Goal: Task Accomplishment & Management: Manage account settings

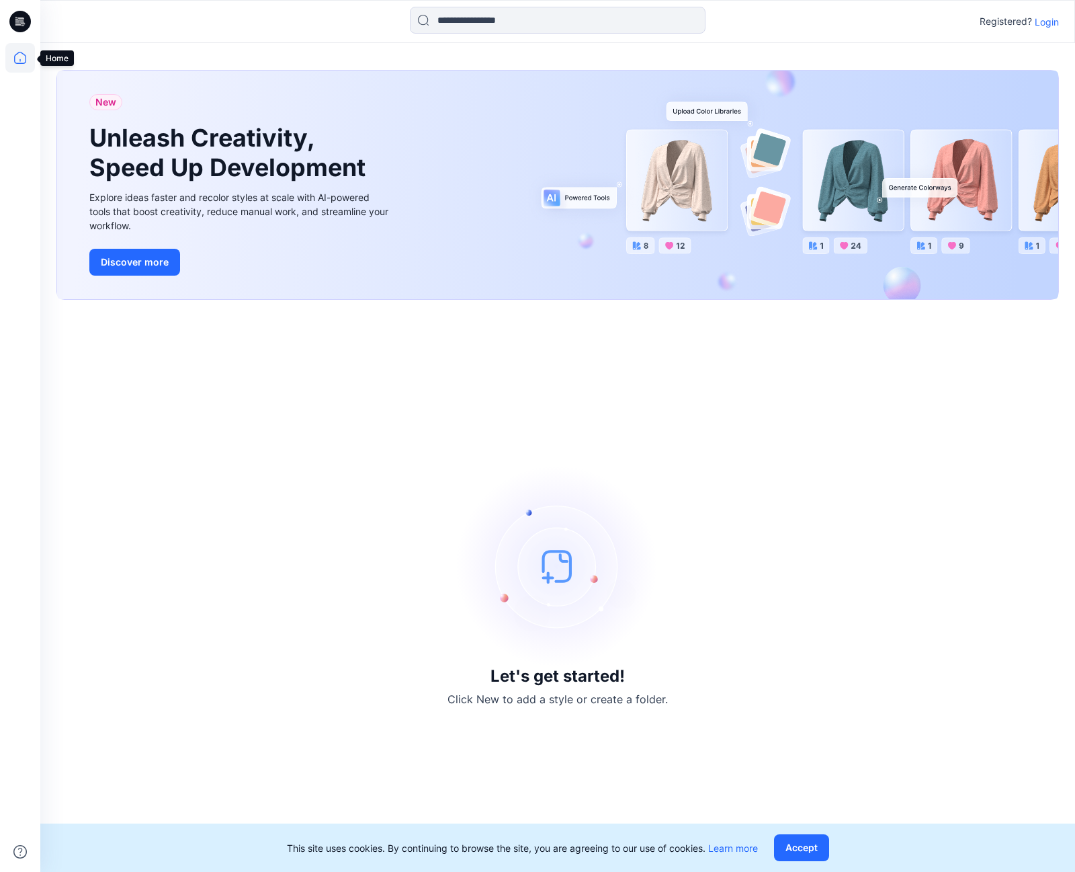
click at [18, 65] on icon at bounding box center [20, 58] width 30 height 30
click at [794, 848] on button "Accept" at bounding box center [801, 847] width 55 height 27
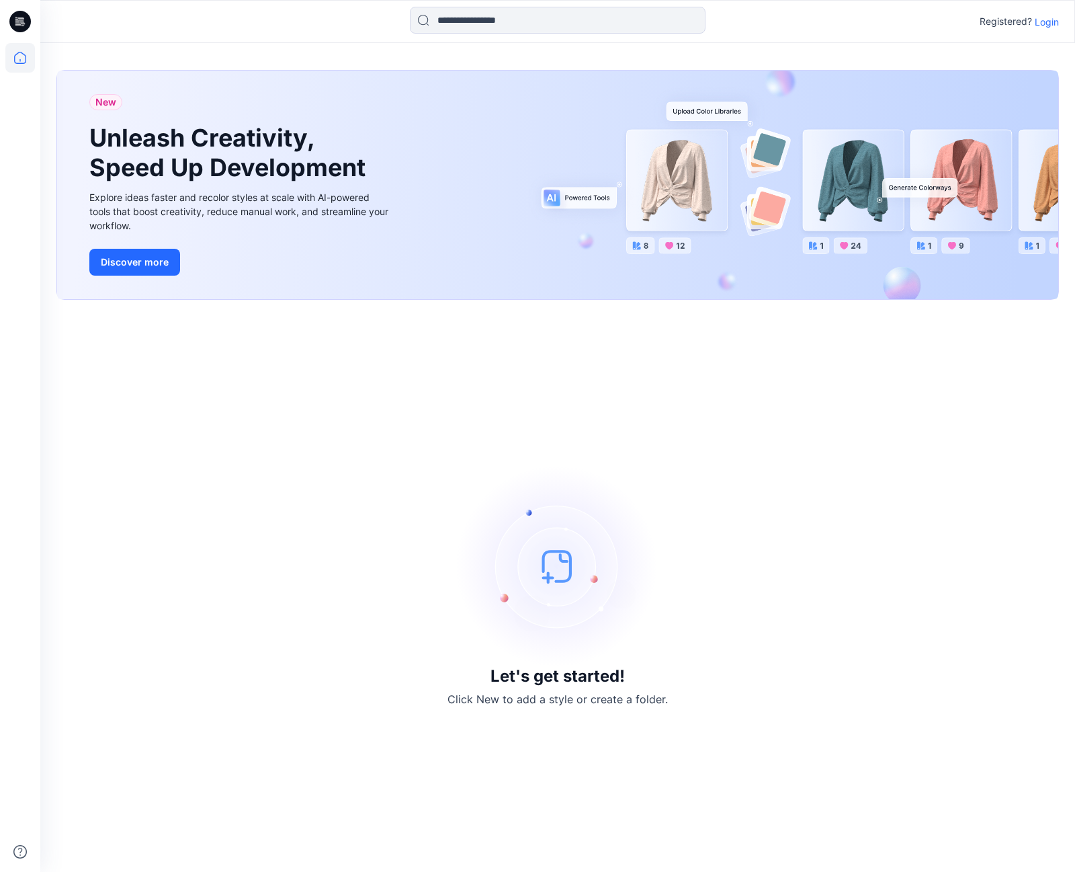
click at [1053, 17] on p "Login" at bounding box center [1047, 22] width 24 height 14
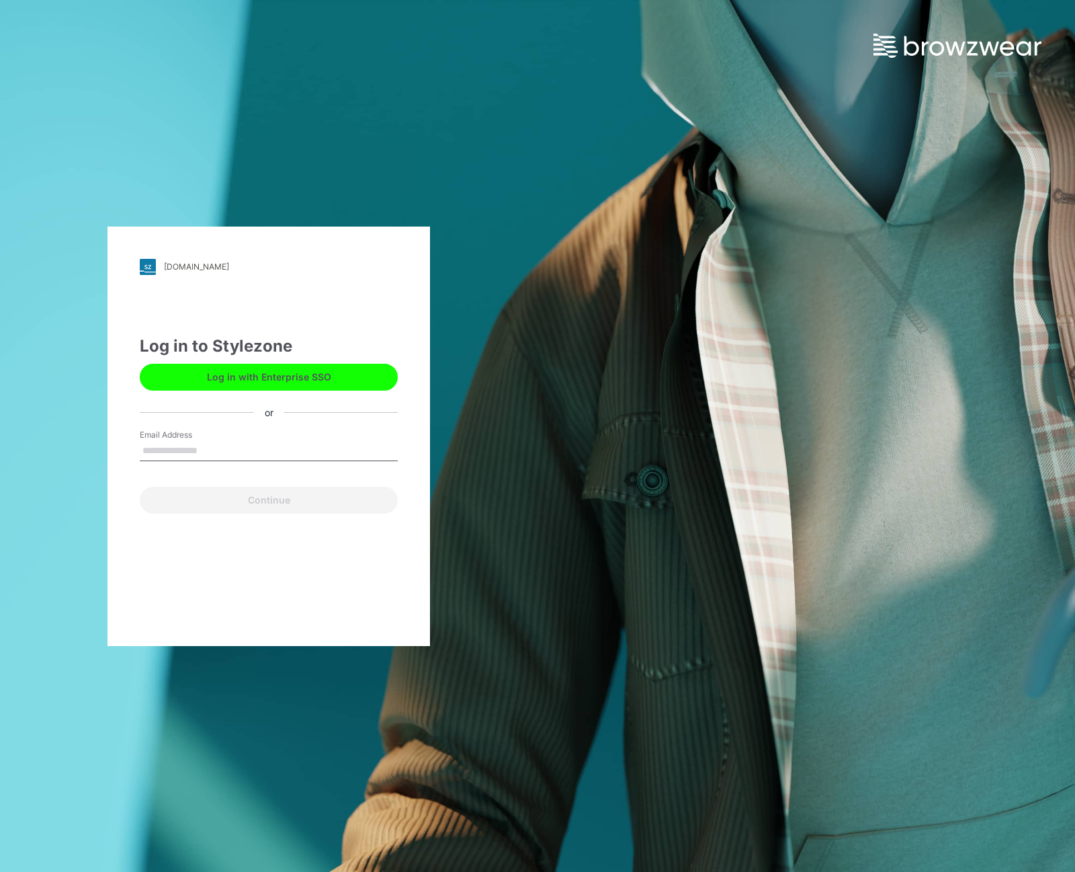
click at [158, 446] on input "Email Address" at bounding box center [269, 451] width 258 height 20
type input "**********"
click at [218, 384] on button "Log in with Enterprise SSO" at bounding box center [269, 377] width 258 height 27
click at [164, 444] on input "Email Address" at bounding box center [269, 451] width 258 height 20
type input "**********"
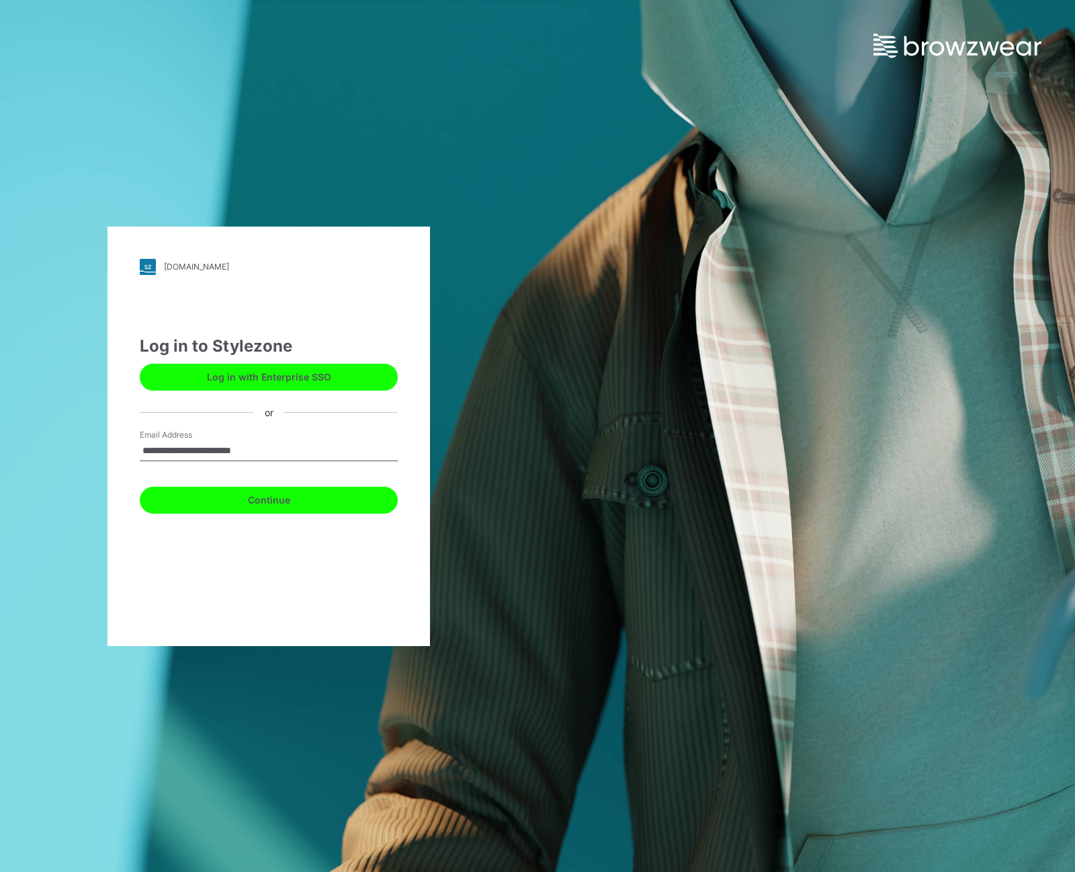
click at [247, 505] on button "Continue" at bounding box center [269, 500] width 258 height 27
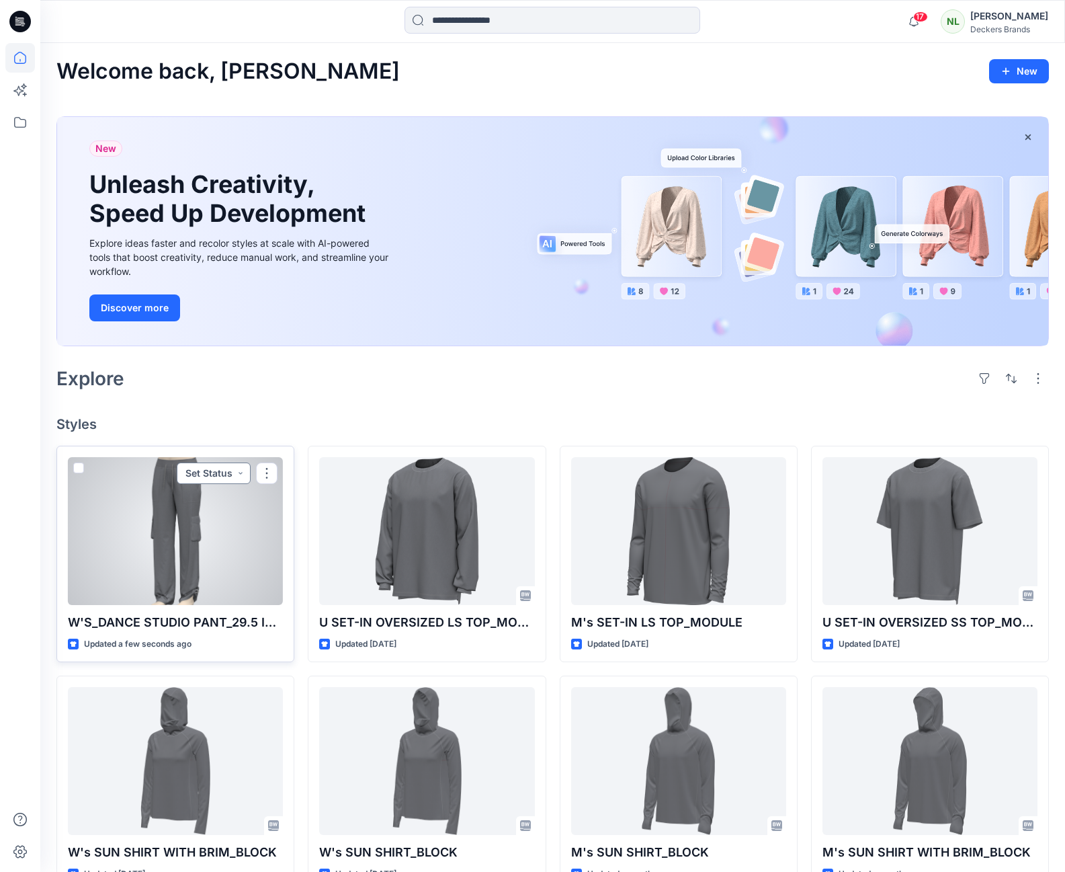
click at [241, 472] on button "Set Status" at bounding box center [214, 473] width 74 height 22
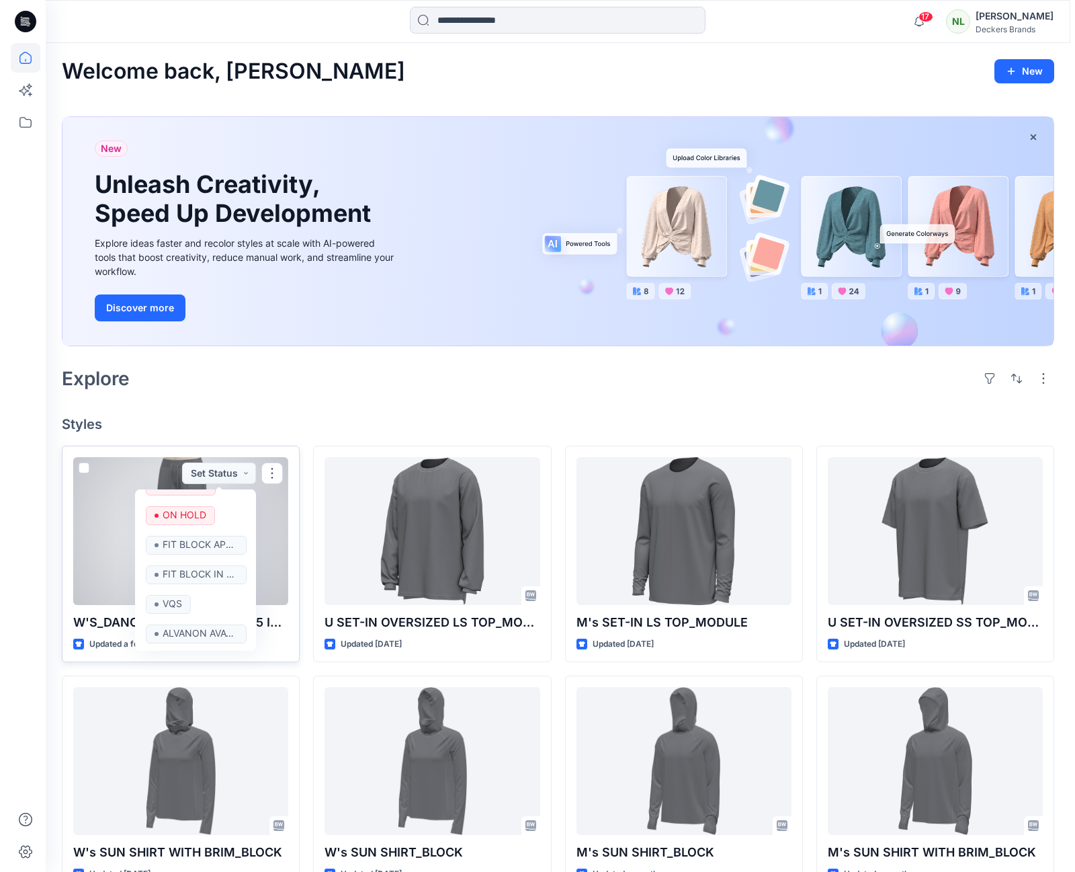
scroll to position [141, 0]
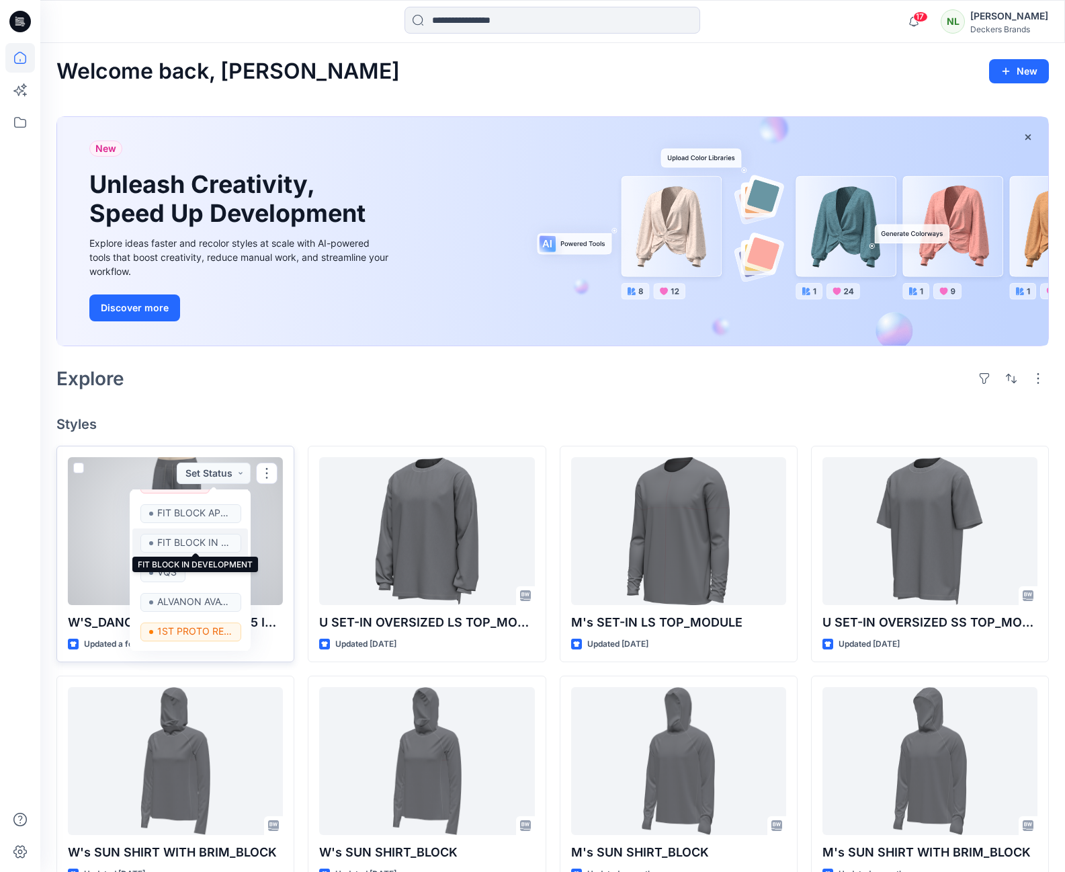
click at [208, 542] on p "FIT BLOCK IN DEVELOPMENT" at bounding box center [194, 542] width 75 height 17
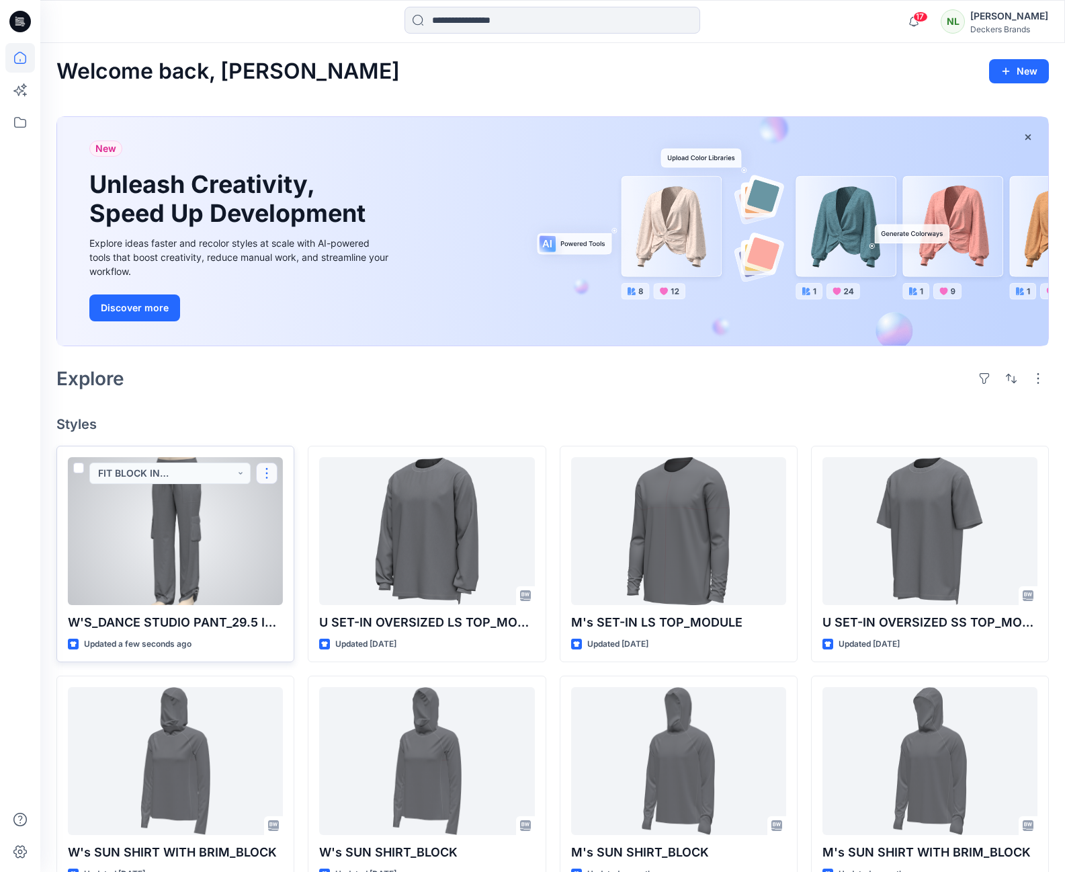
click at [261, 477] on button "button" at bounding box center [267, 473] width 22 height 22
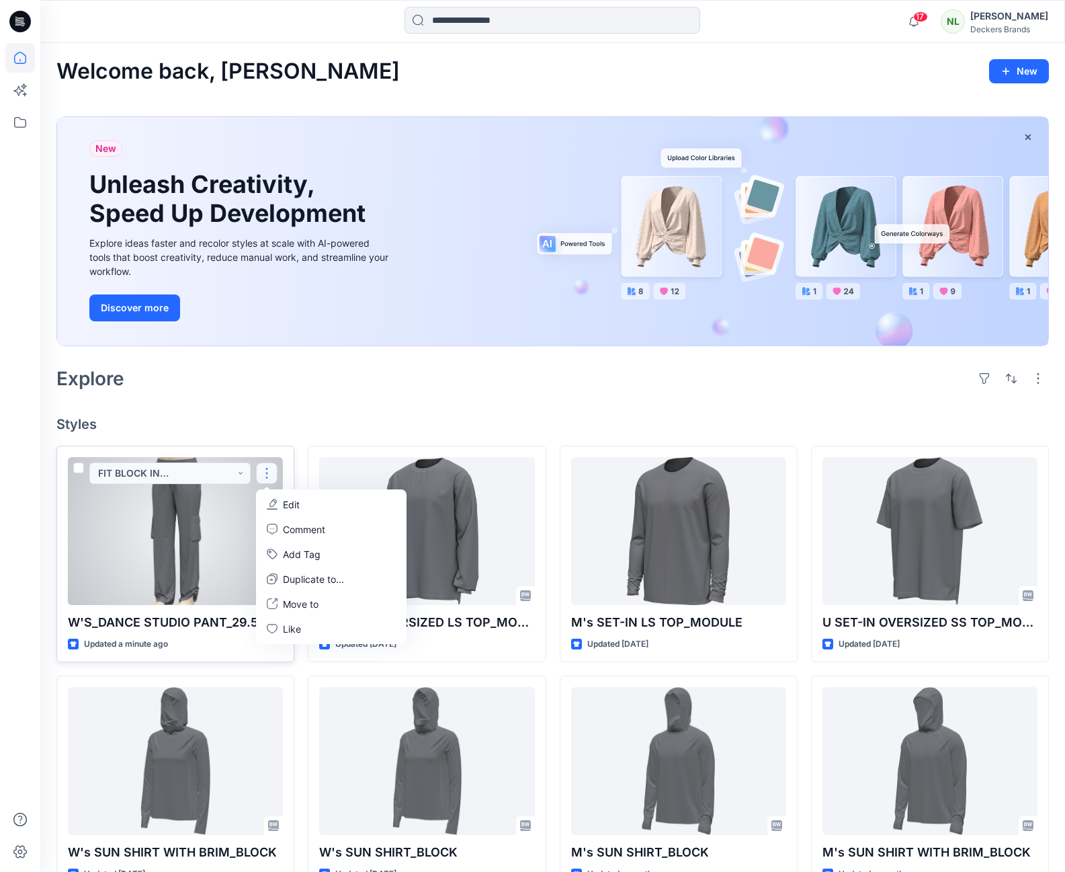
click at [288, 503] on p "Edit" at bounding box center [291, 504] width 17 height 14
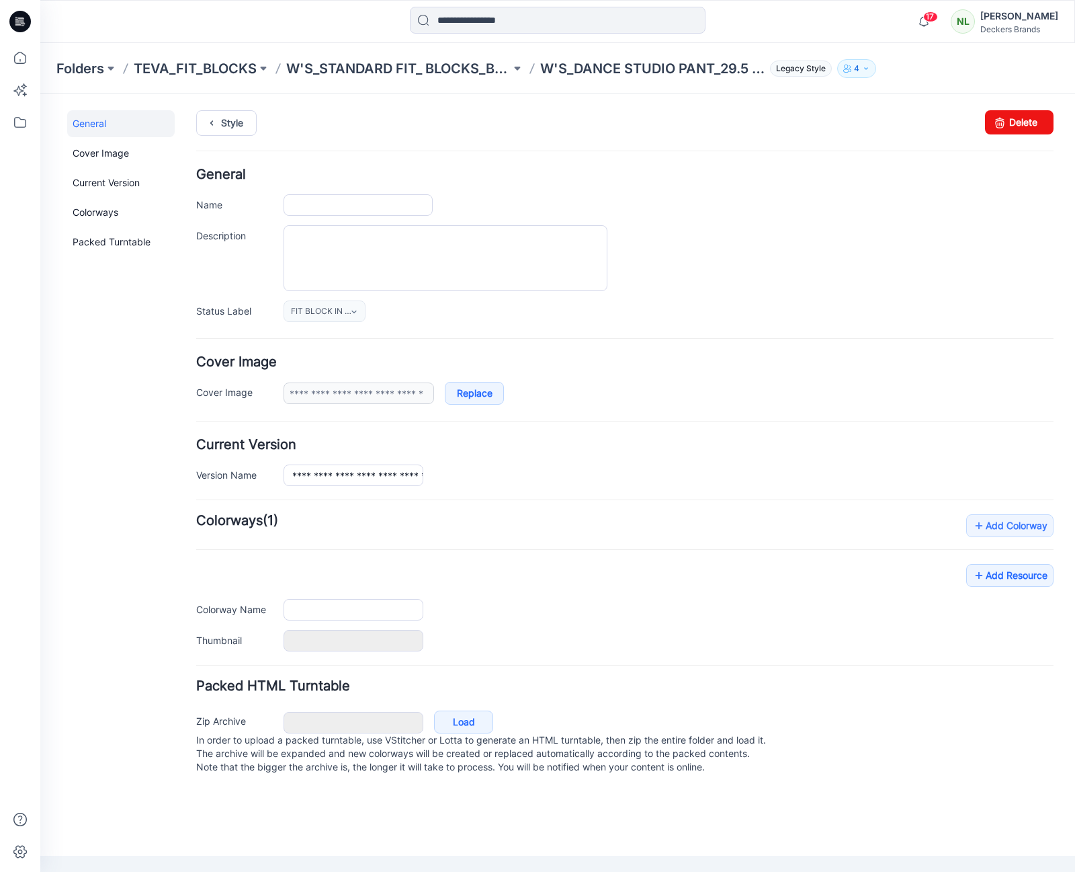
type input "**********"
type input "******"
type input "**********"
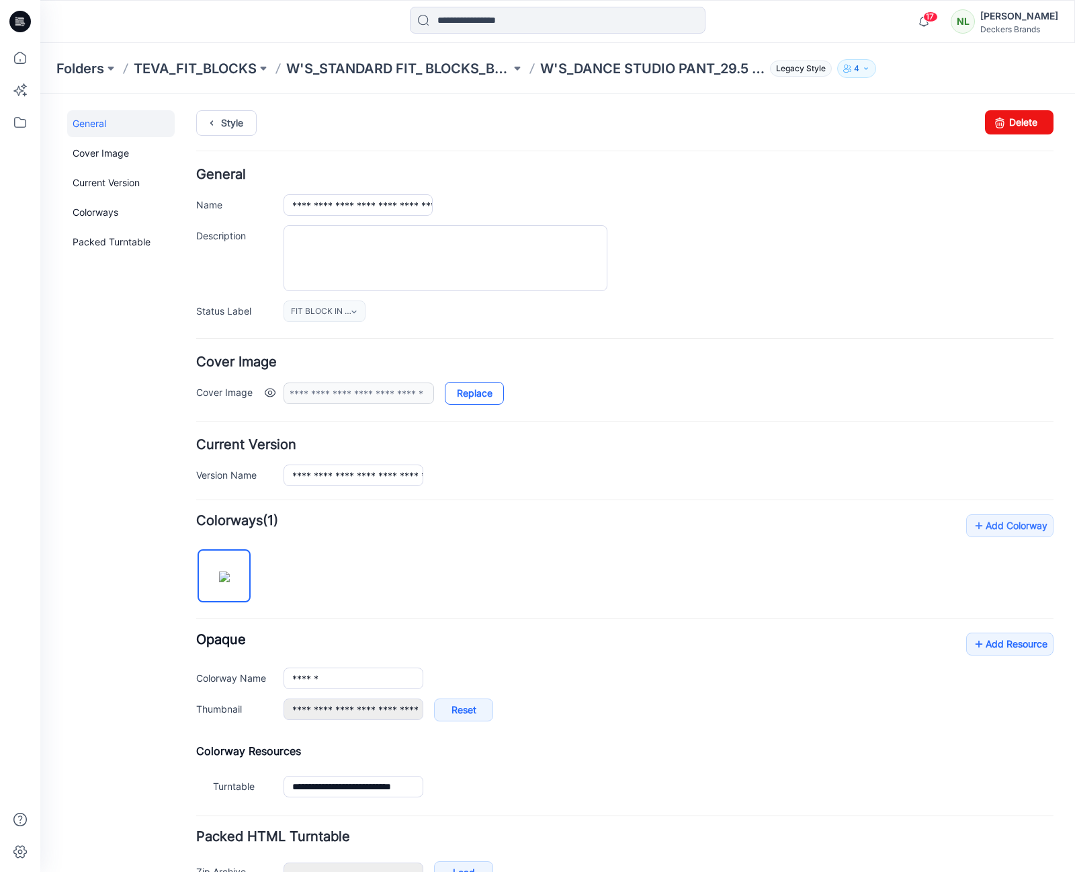
click at [463, 397] on link "Replace" at bounding box center [474, 393] width 59 height 23
type input "**********"
click at [991, 639] on link "Add Resource" at bounding box center [1010, 643] width 87 height 23
click at [981, 643] on link "Add Resource" at bounding box center [1010, 643] width 87 height 23
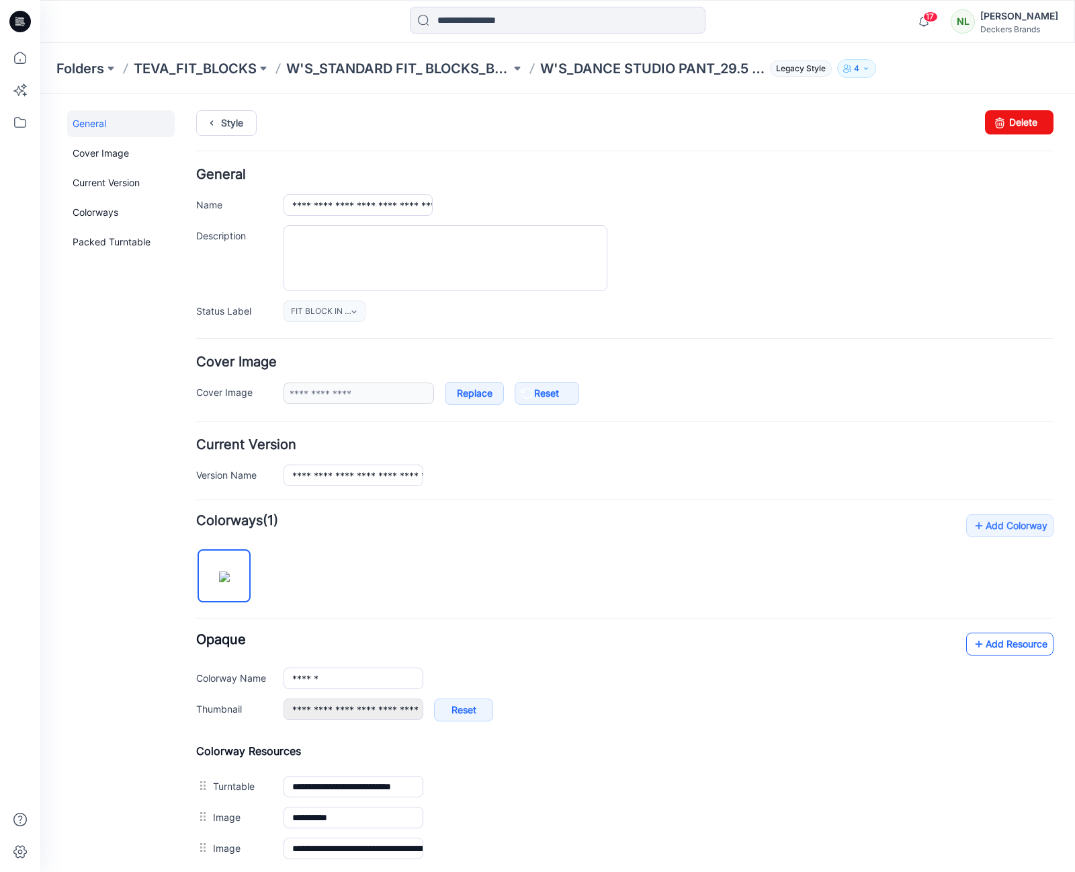
click at [999, 645] on link "Add Resource" at bounding box center [1010, 643] width 87 height 23
click at [974, 648] on icon at bounding box center [979, 644] width 13 height 22
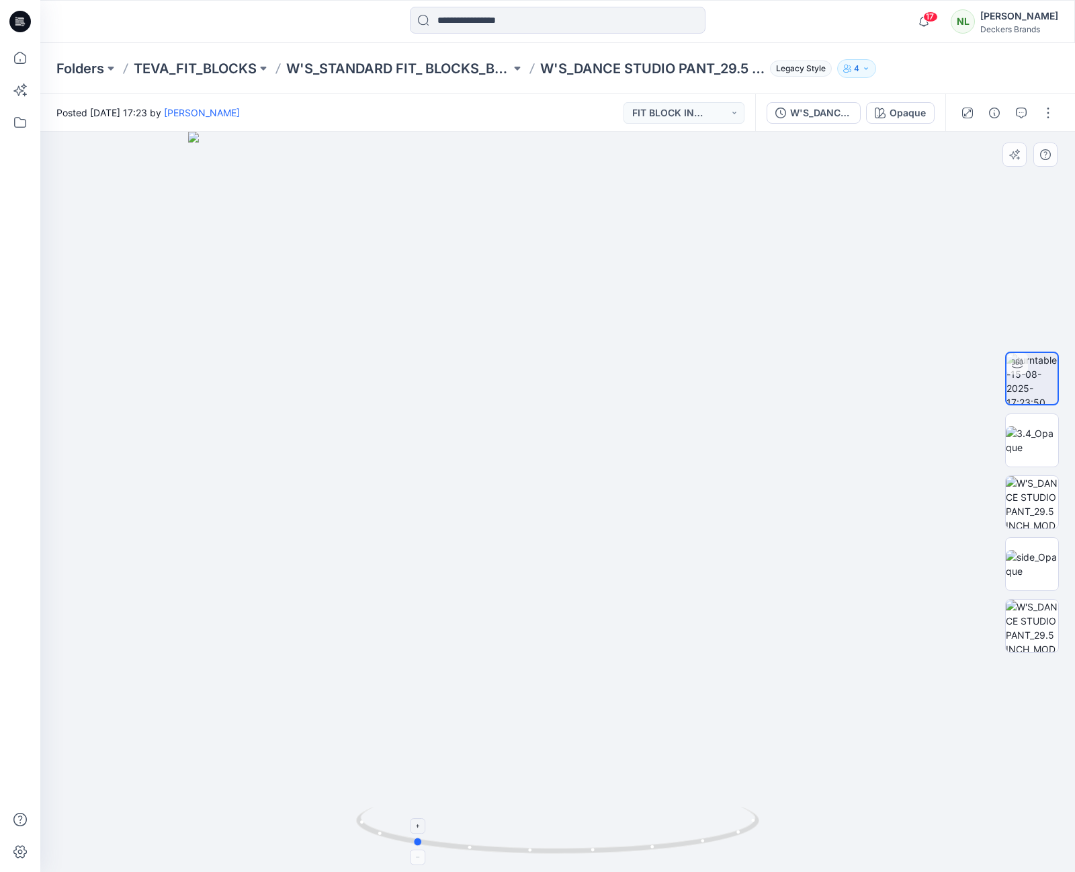
drag, startPoint x: 704, startPoint y: 847, endPoint x: 560, endPoint y: 837, distance: 144.8
click at [560, 840] on icon at bounding box center [559, 832] width 407 height 50
click at [1032, 450] on img at bounding box center [1032, 440] width 52 height 28
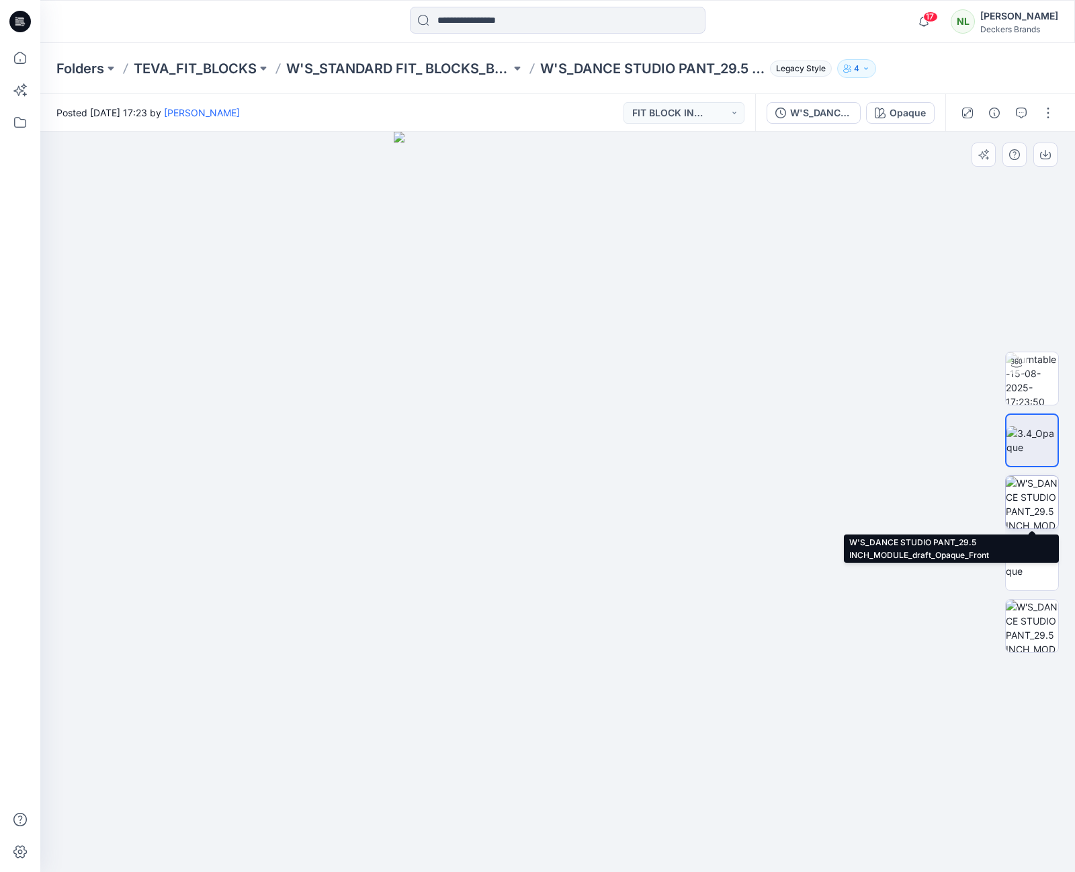
click at [1040, 502] on img at bounding box center [1032, 502] width 52 height 52
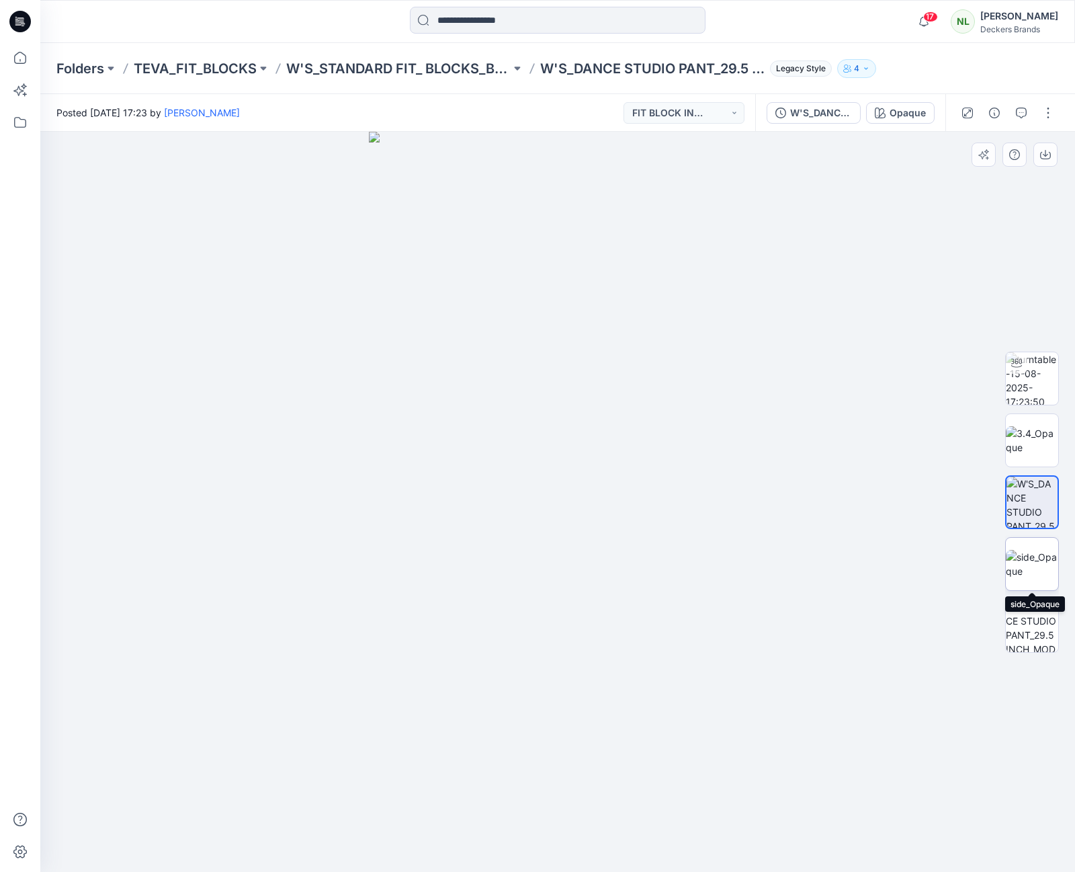
click at [1035, 562] on img at bounding box center [1032, 564] width 52 height 28
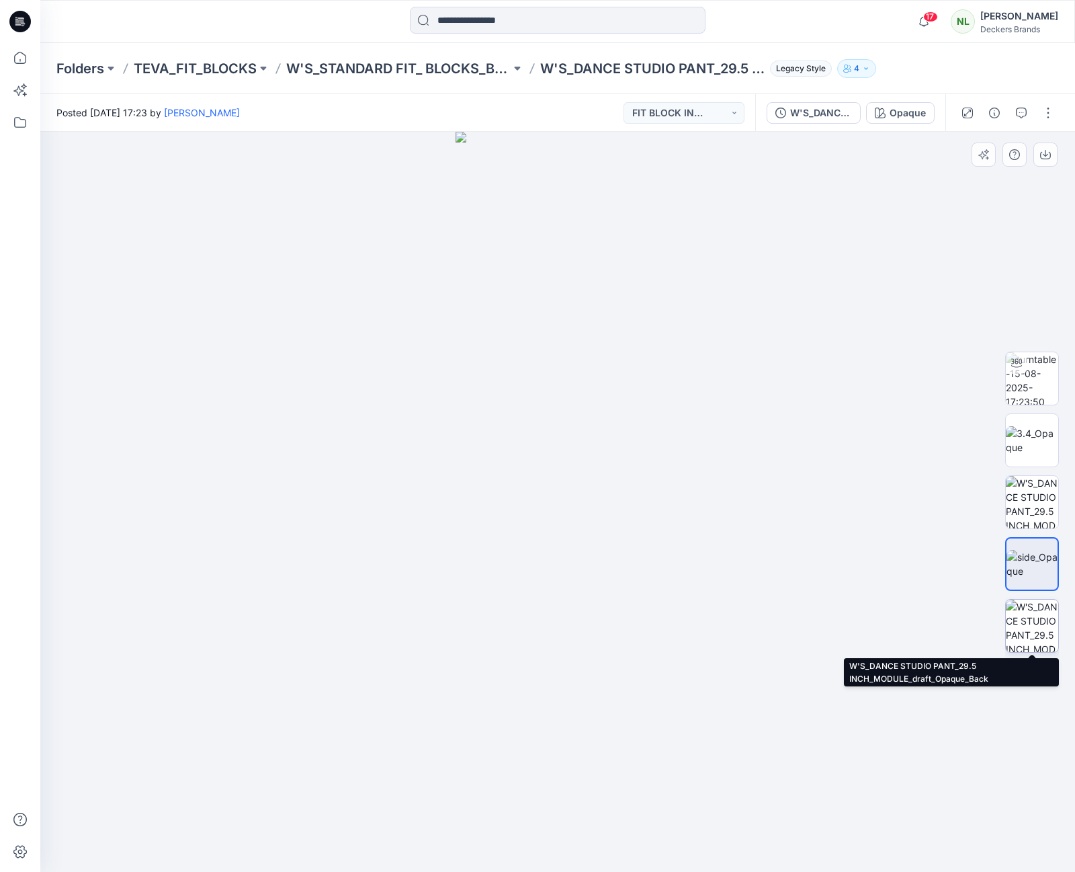
click at [1027, 619] on img at bounding box center [1032, 626] width 52 height 52
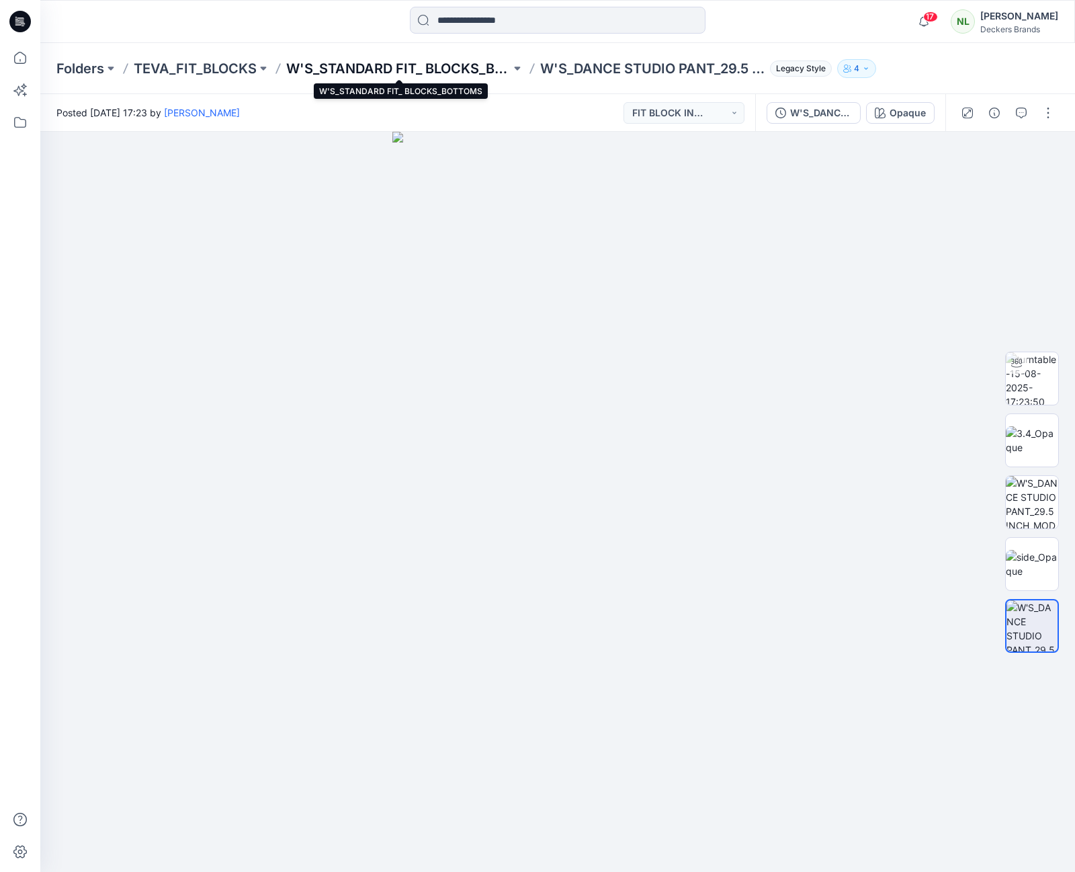
click at [440, 65] on p "W'S_STANDARD FIT_ BLOCKS_BOTTOMS" at bounding box center [398, 68] width 224 height 19
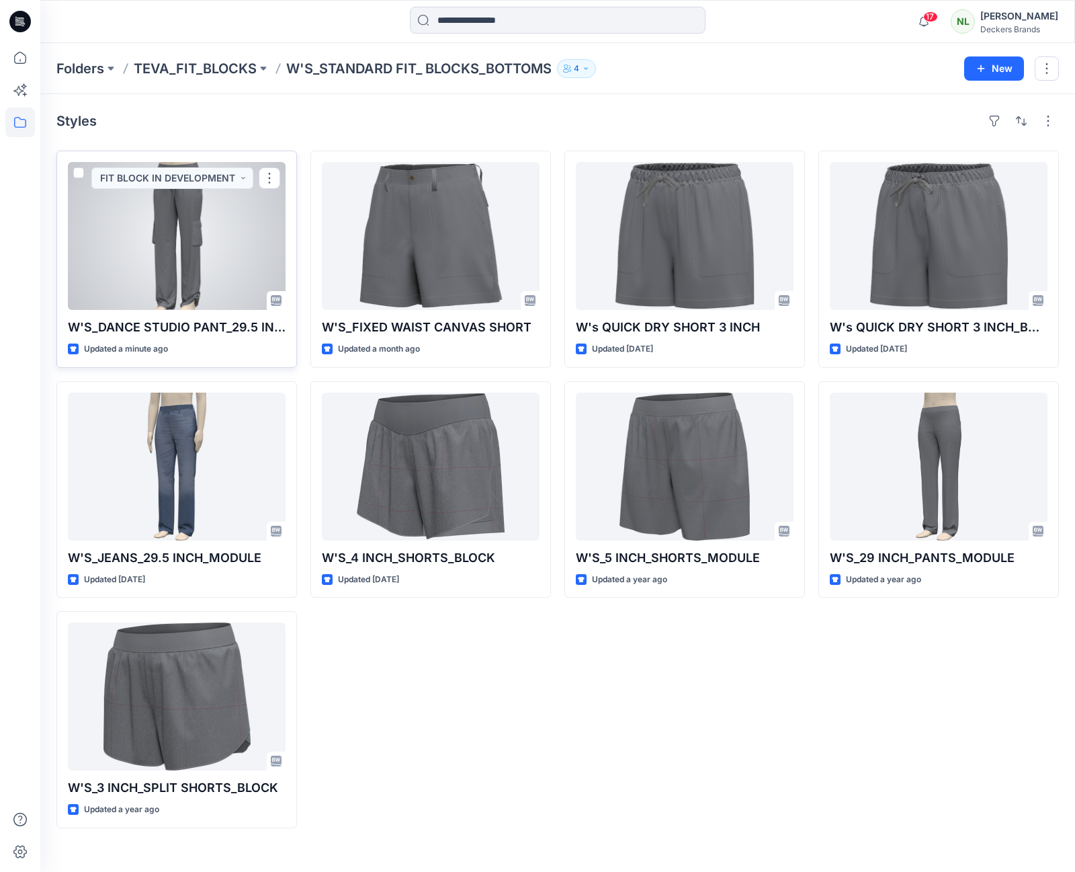
click at [206, 266] on div at bounding box center [177, 236] width 218 height 148
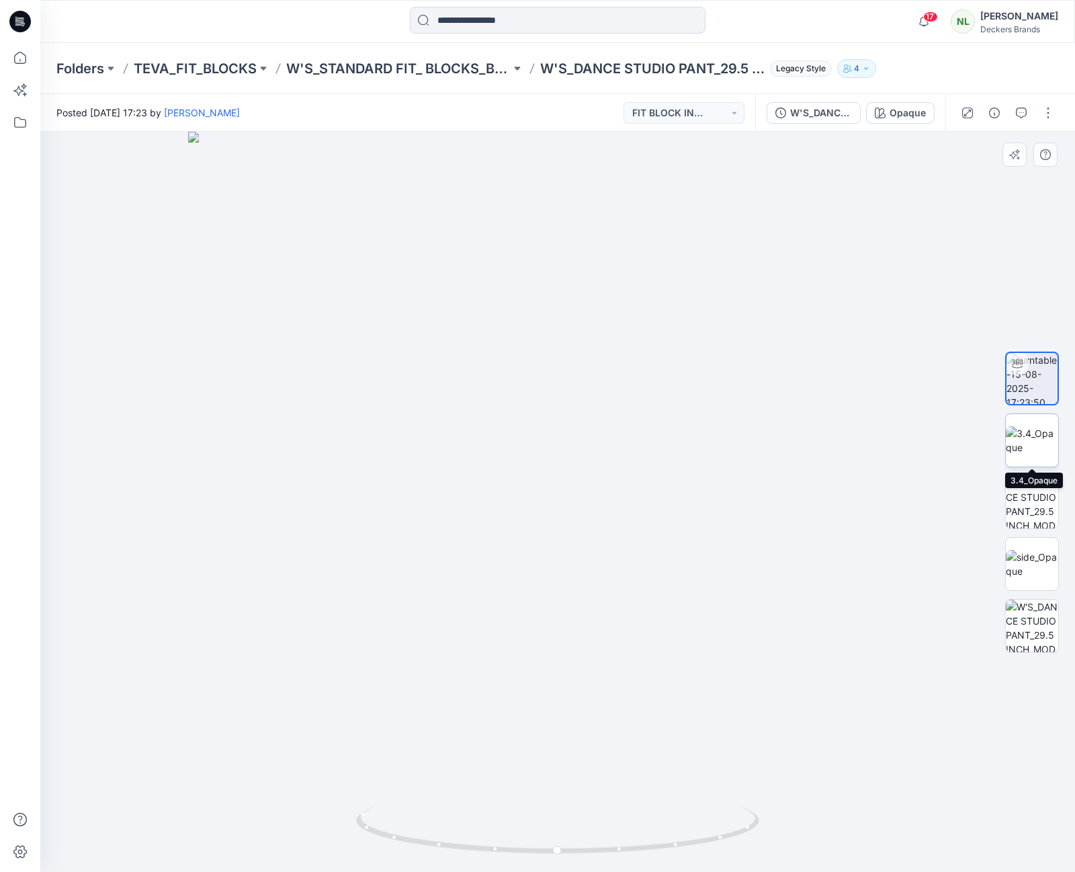
click at [1020, 440] on img at bounding box center [1032, 440] width 52 height 28
